Goal: Task Accomplishment & Management: Manage account settings

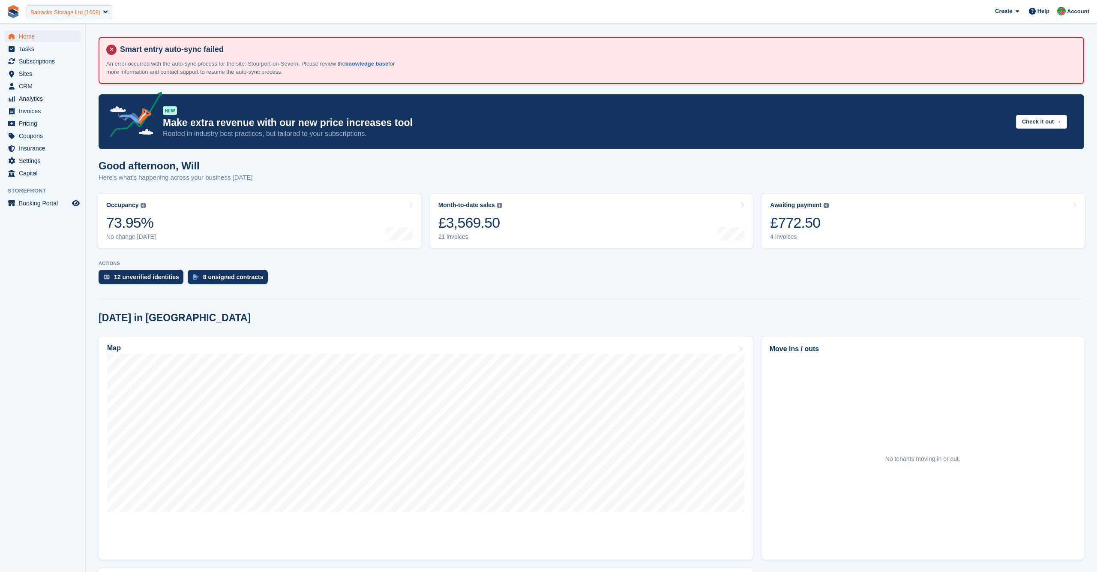
click at [78, 12] on div "Barracks Storage Ltd (1608)" at bounding box center [65, 12] width 70 height 9
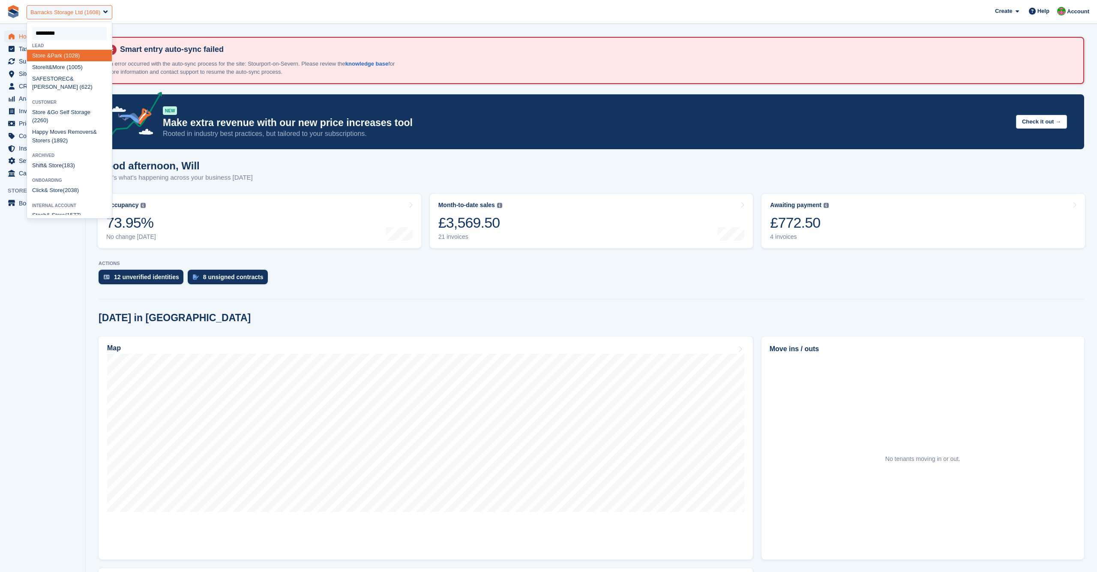
type input "**********"
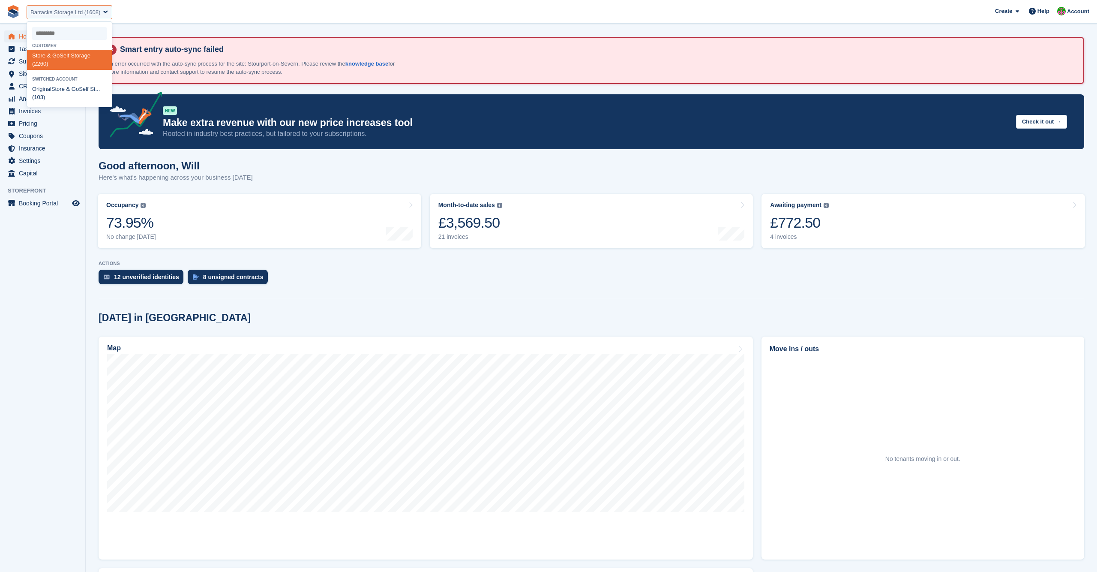
select select "****"
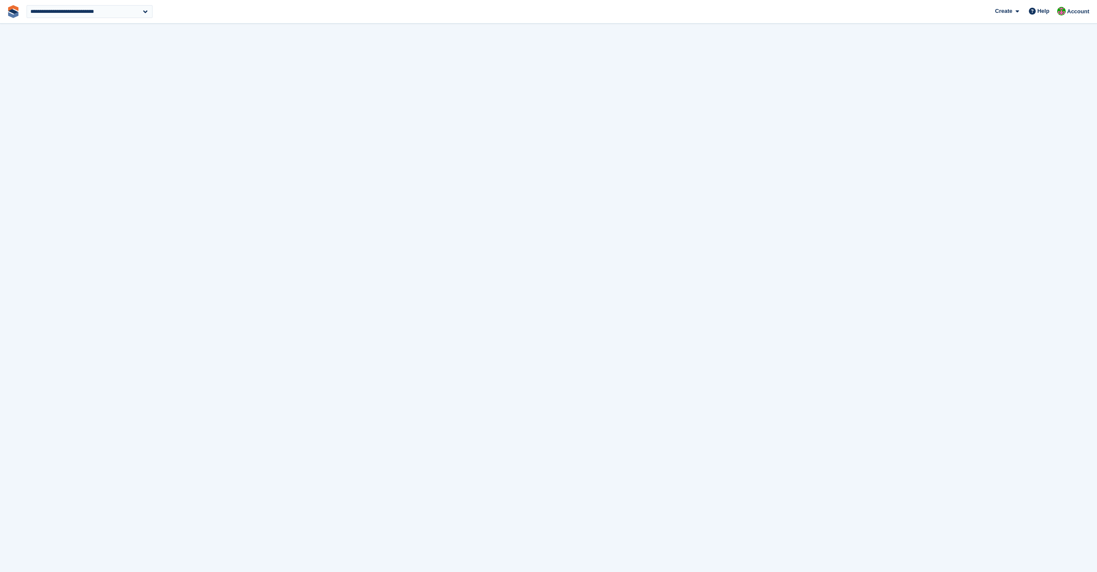
select select "****"
